Goal: Communication & Community: Answer question/provide support

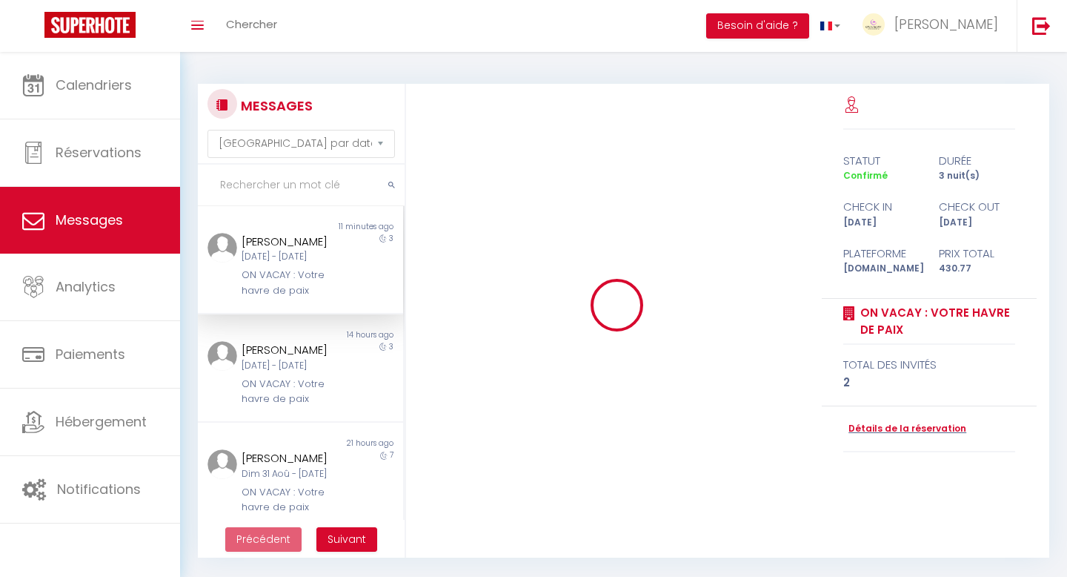
select select "message"
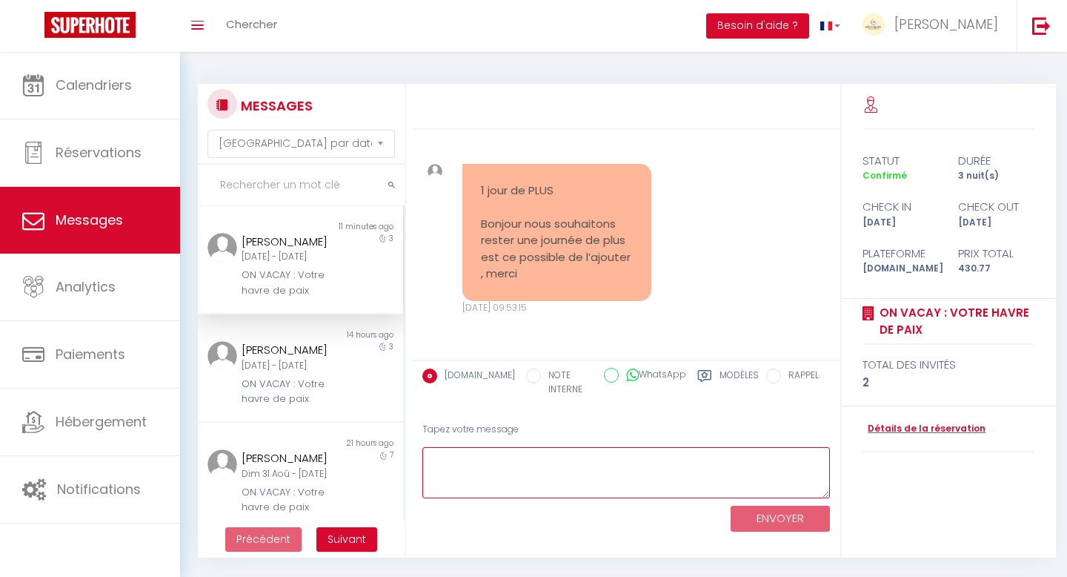
click at [519, 481] on textarea at bounding box center [626, 472] width 408 height 51
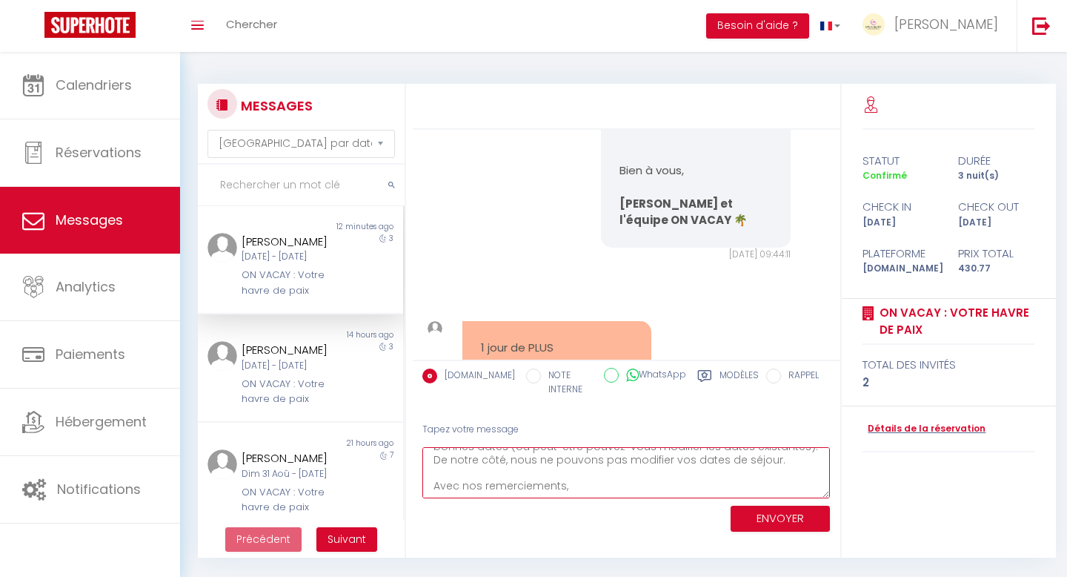
scroll to position [1668, 0]
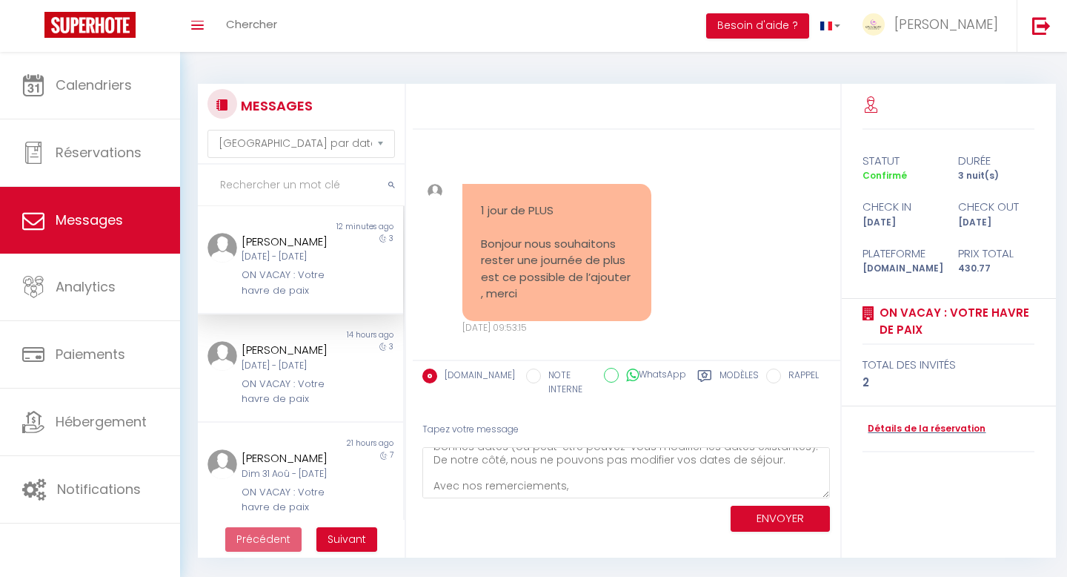
drag, startPoint x: 683, startPoint y: 185, endPoint x: 620, endPoint y: 168, distance: 65.3
click at [620, 92] on p "Bien à vous, [PERSON_NAME] et l'équipe ON VACAY 🌴" at bounding box center [696, 58] width 152 height 67
copy strong "[PERSON_NAME] et l'équipe ON VACAY 🌴"
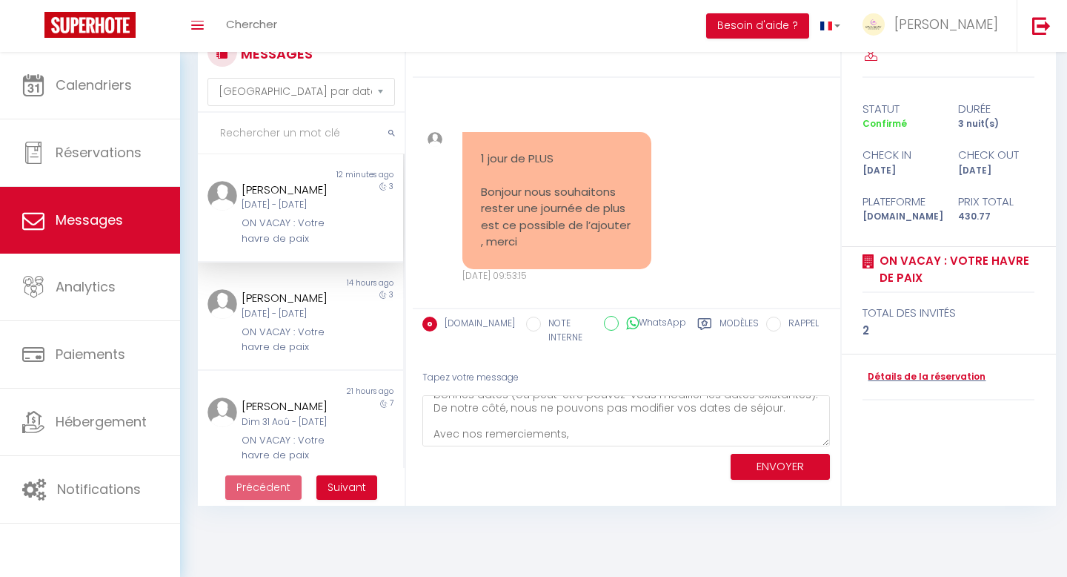
scroll to position [64, 0]
click at [587, 436] on textarea "Nous accusons réception de votre demande et vous invitons à annuler votre réser…" at bounding box center [626, 420] width 408 height 51
paste textarea "[PERSON_NAME] et l'équipe ON VACAY 🌴"
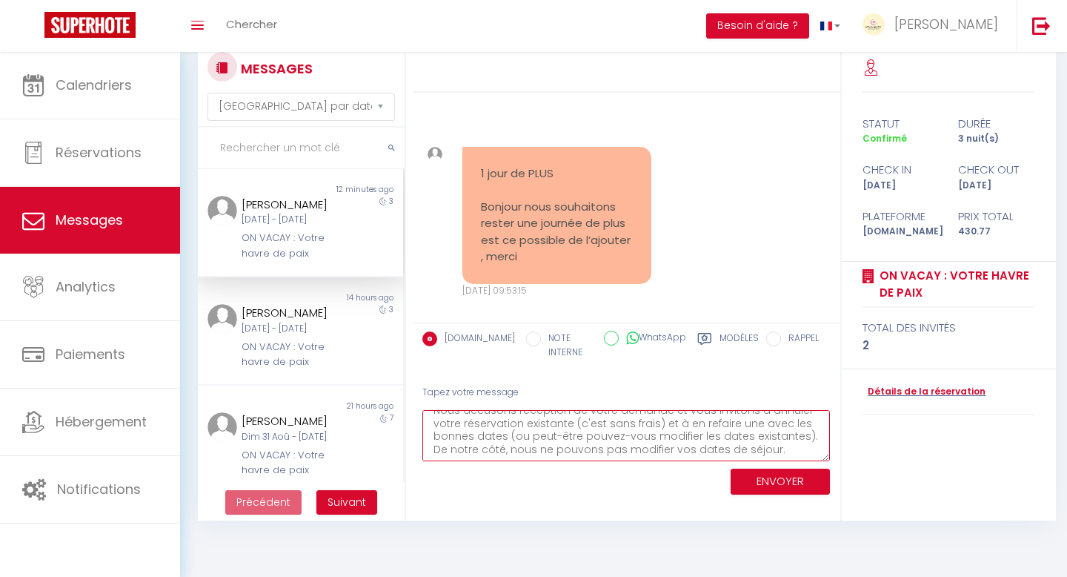
scroll to position [15, 0]
click at [602, 420] on textarea "Nous accusons réception de votre demande et vous invitons à annuler votre réser…" at bounding box center [626, 435] width 408 height 51
drag, startPoint x: 601, startPoint y: 423, endPoint x: 576, endPoint y: 422, distance: 25.2
click at [576, 422] on textarea "Nous accusons réception de votre demande et vous invitons à annuler votre réser…" at bounding box center [626, 435] width 408 height 51
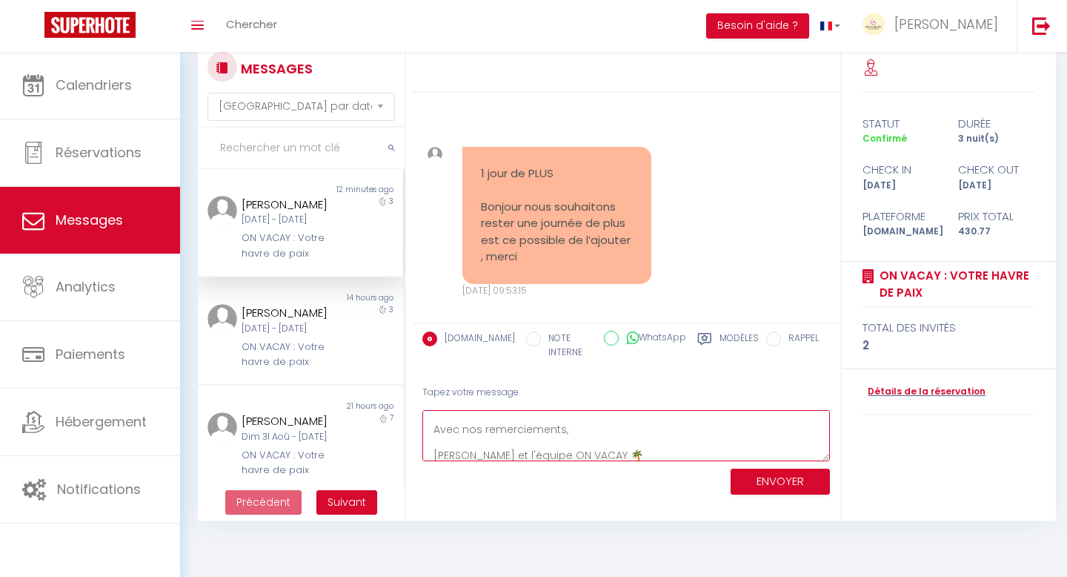
scroll to position [64, 0]
type textarea "Nous accusons réception de votre demande et vous invitons à annuler votre réser…"
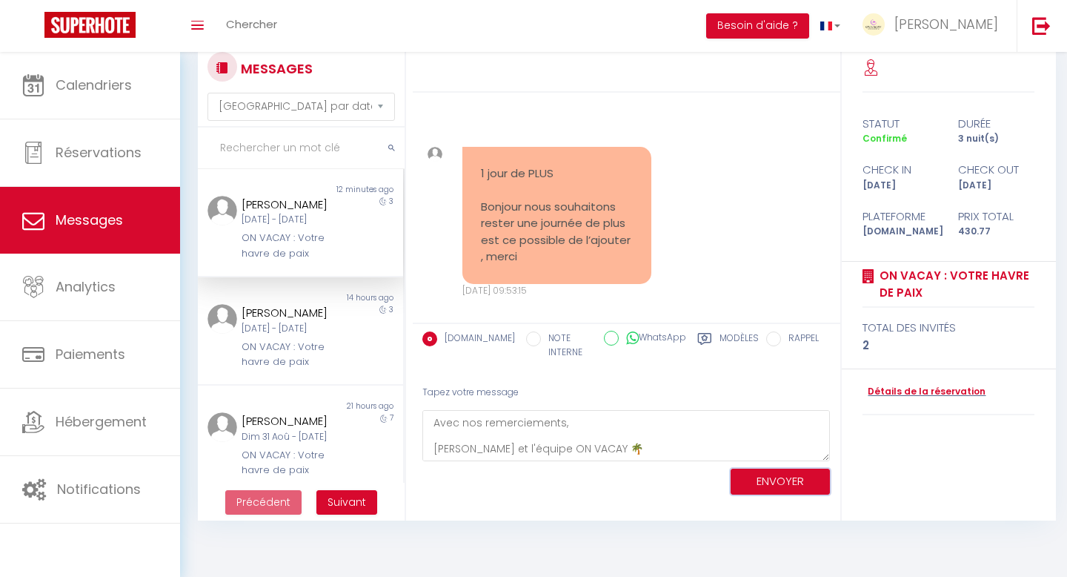
click at [754, 486] on button "ENVOYER" at bounding box center [780, 481] width 99 height 26
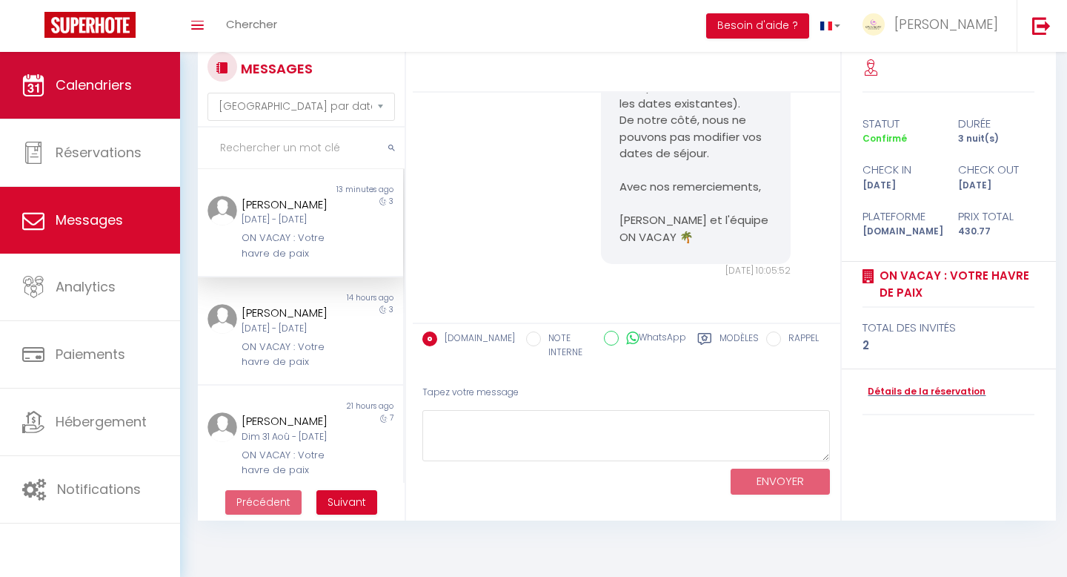
click at [119, 96] on link "Calendriers" at bounding box center [90, 85] width 180 height 67
